Goal: Find specific page/section: Find specific page/section

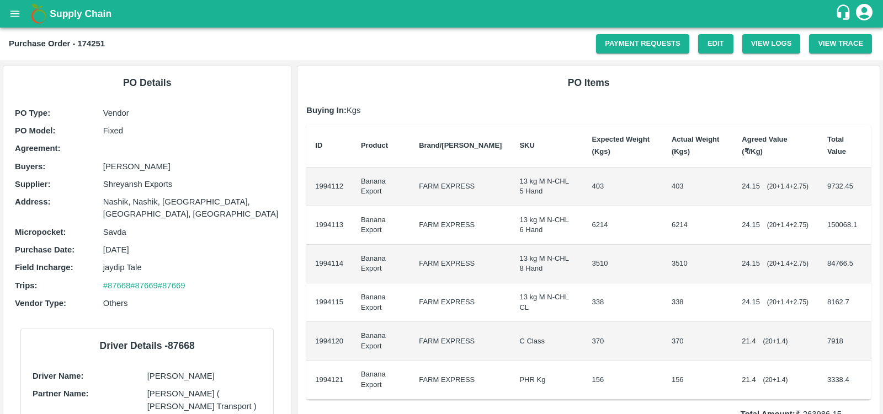
scroll to position [137, 0]
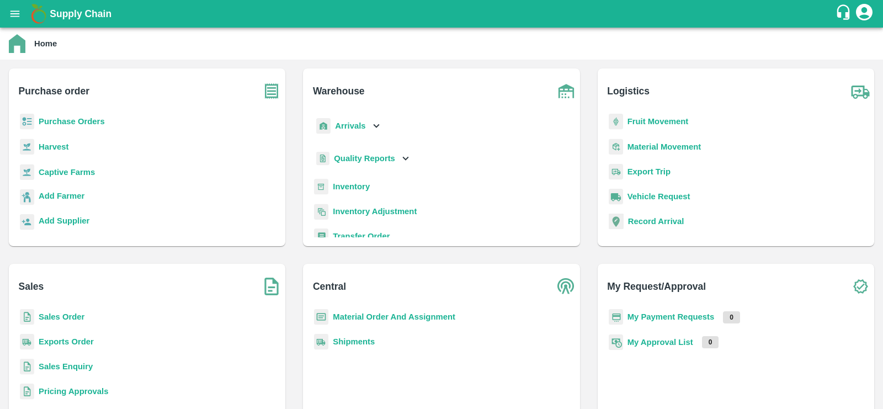
click at [68, 120] on b "Purchase Orders" at bounding box center [72, 121] width 66 height 9
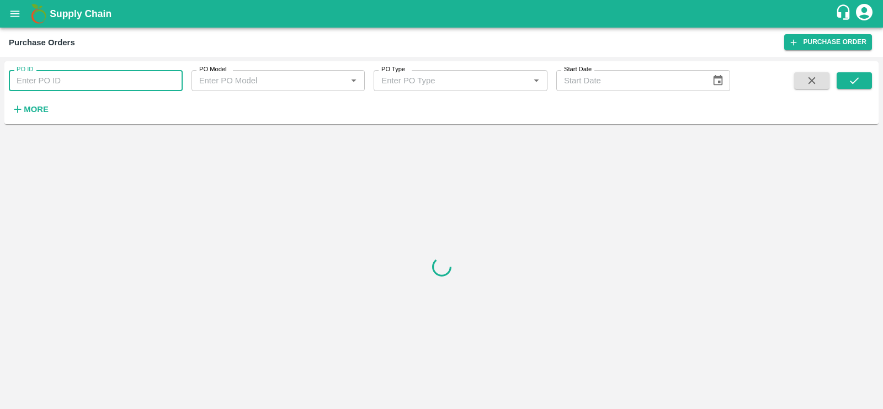
click at [50, 78] on input "PO ID" at bounding box center [96, 80] width 174 height 21
